Goal: Find specific page/section: Find specific page/section

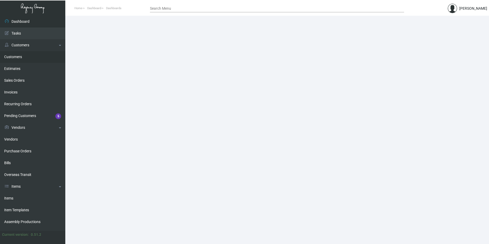
click at [24, 60] on link "Customers" at bounding box center [32, 57] width 65 height 12
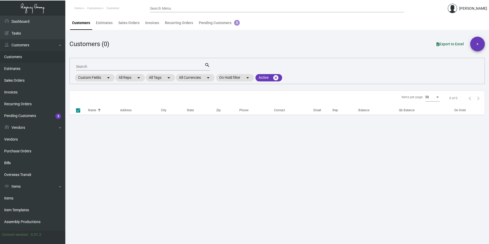
checkbox input "false"
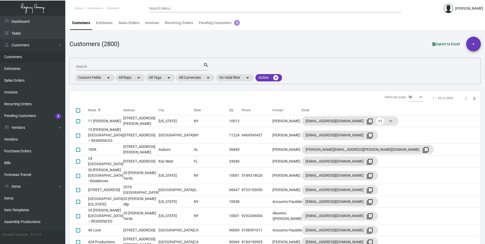
click at [91, 67] on input "Search" at bounding box center [139, 67] width 127 height 4
paste input "Indigo [GEOGRAPHIC_DATA] - [GEOGRAPHIC_DATA]"
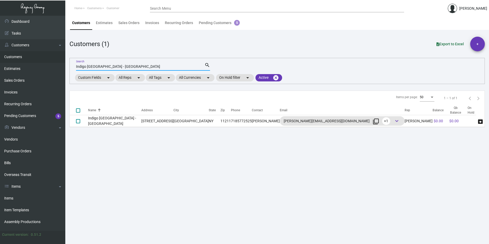
click at [114, 67] on input "Indigo [GEOGRAPHIC_DATA] - [GEOGRAPHIC_DATA]" at bounding box center [140, 67] width 129 height 4
paste input "[PERSON_NAME]"
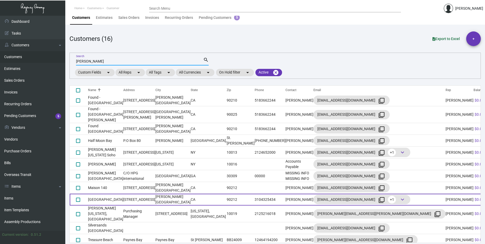
scroll to position [7, 0]
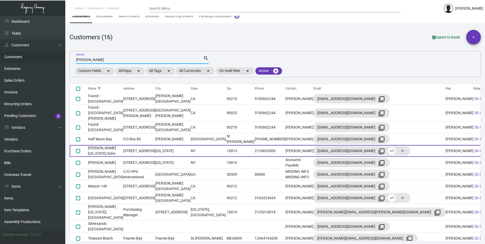
type input "[PERSON_NAME]"
click at [123, 145] on td "[PERSON_NAME] [US_STATE] Soho" at bounding box center [105, 151] width 35 height 12
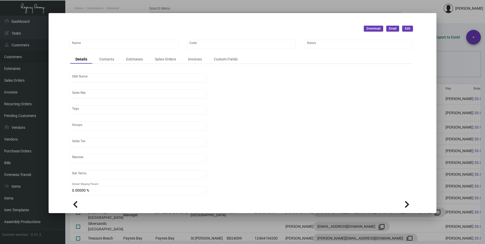
scroll to position [0, 0]
type input "[PERSON_NAME] [US_STATE] Soho"
type input "041901"
type input "The [PERSON_NAME], [GEOGRAPHIC_DATA]"
type input "[PERSON_NAME]"
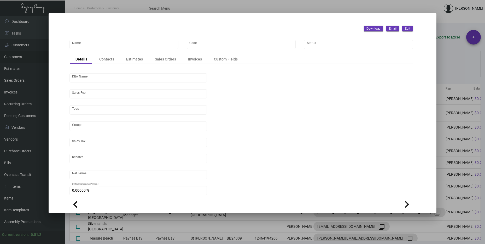
type input "[GEOGRAPHIC_DATA]-[GEOGRAPHIC_DATA] ([US_STATE][GEOGRAPHIC_DATA])"
type input "Net 30"
type input "7.50000 %"
type input "United States Dollar $"
type input "$ 0.00"
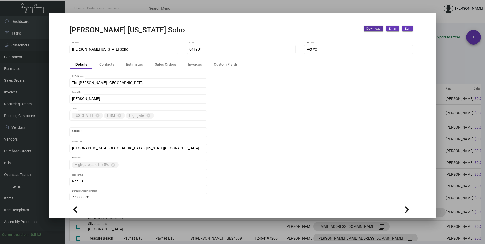
click at [190, 60] on div "Details Contacts Estimates Sales Orders Invoices Custom Fields" at bounding box center [242, 64] width 344 height 9
click at [192, 64] on div "Invoices" at bounding box center [195, 63] width 14 height 5
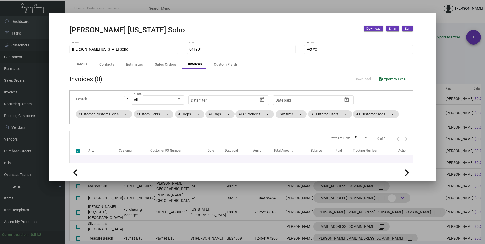
checkbox input "false"
